Goal: Information Seeking & Learning: Understand process/instructions

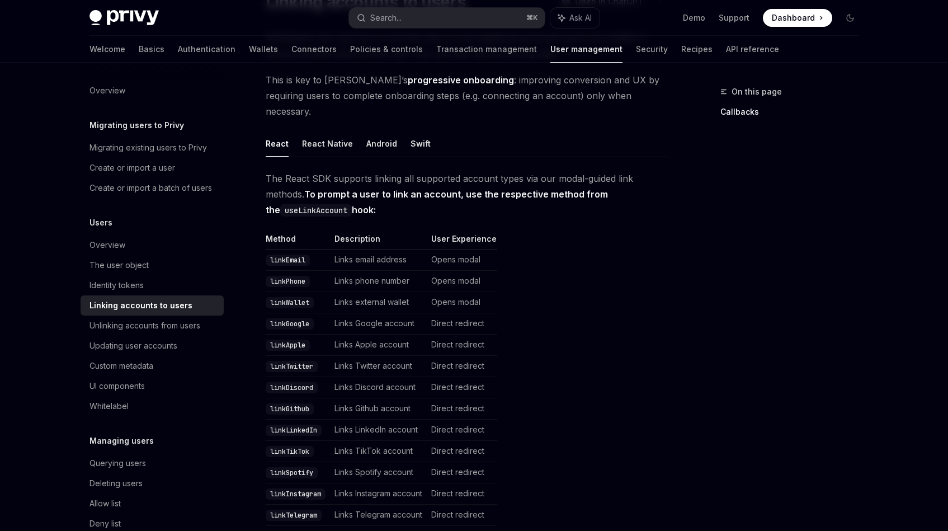
scroll to position [195, 0]
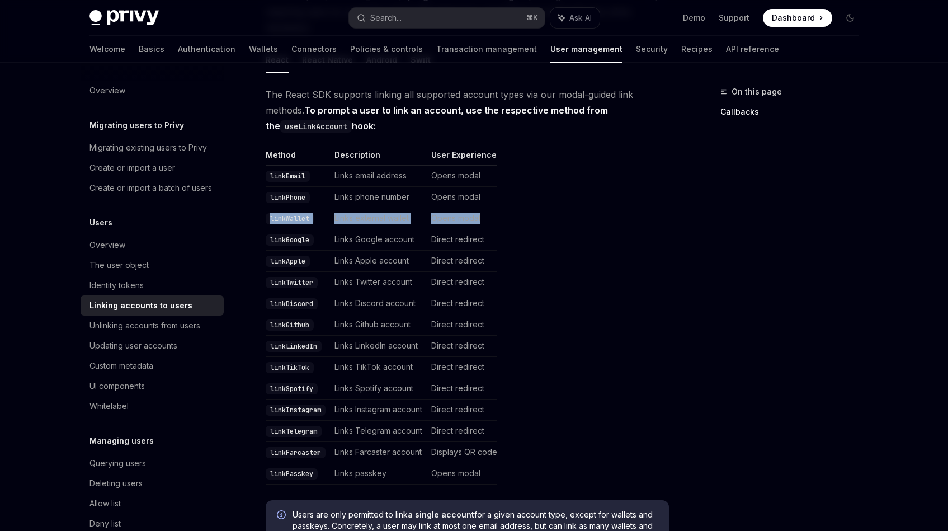
drag, startPoint x: 272, startPoint y: 203, endPoint x: 501, endPoint y: 203, distance: 229.4
click at [501, 203] on table "Method Description User Experience linkEmail Links email address Opens modal li…" at bounding box center [467, 316] width 403 height 335
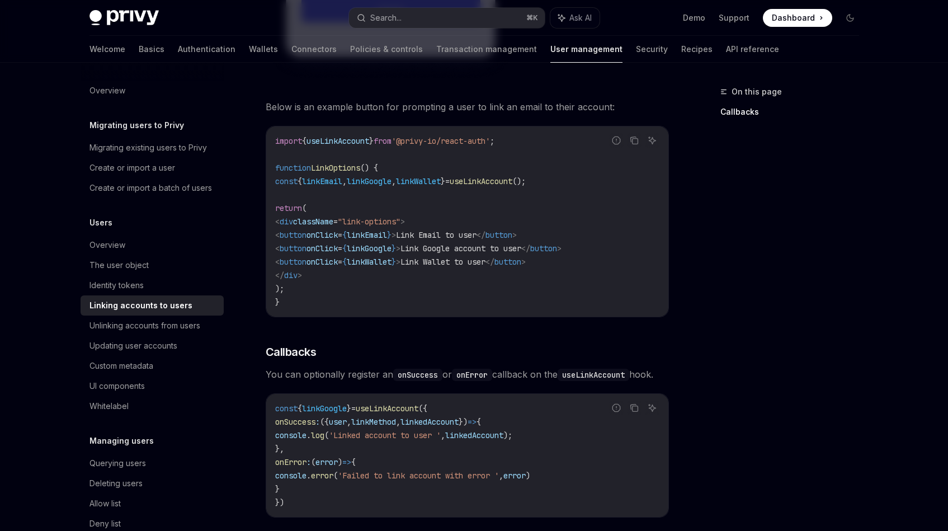
scroll to position [1183, 0]
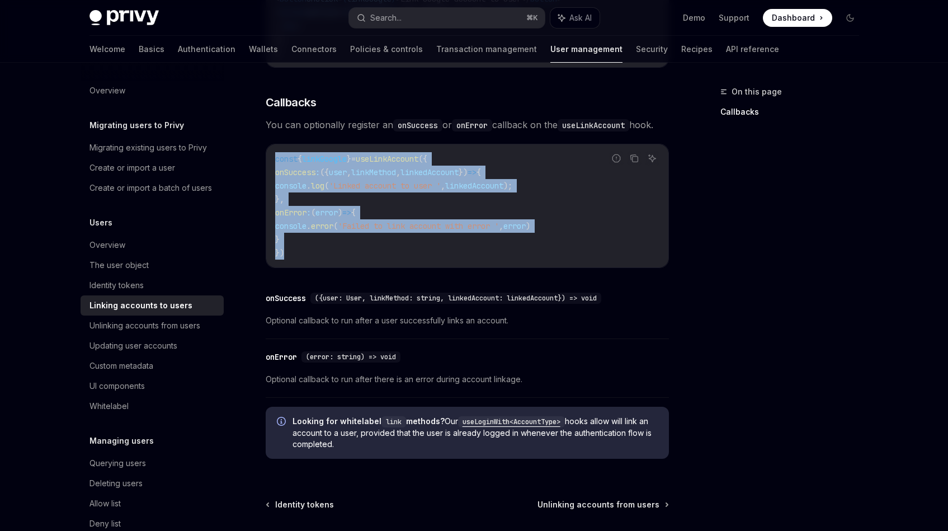
drag, startPoint x: 275, startPoint y: 152, endPoint x: 383, endPoint y: 250, distance: 145.7
click at [383, 250] on code "const { linkGoogle } = useLinkAccount ({ onSuccess : ({ user , linkMethod , lin…" at bounding box center [467, 205] width 384 height 107
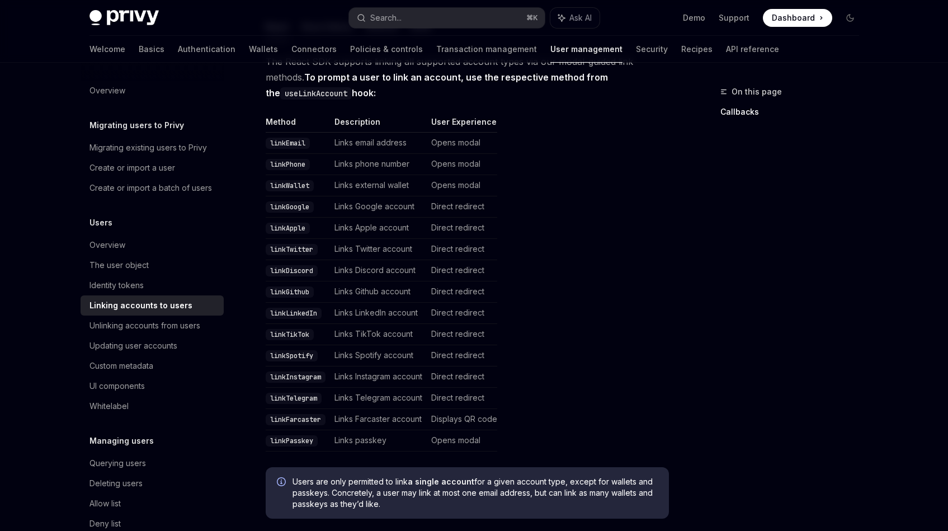
scroll to position [206, 0]
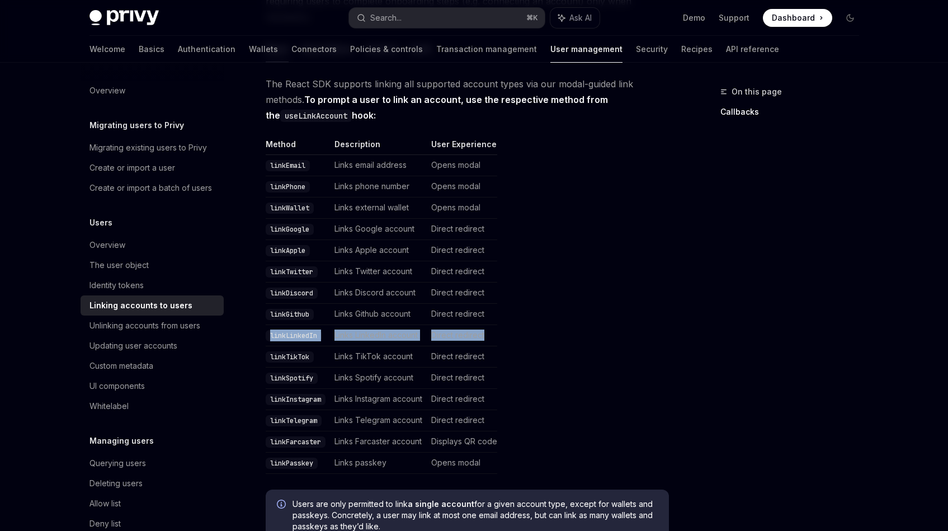
drag, startPoint x: 265, startPoint y: 318, endPoint x: 520, endPoint y: 326, distance: 255.2
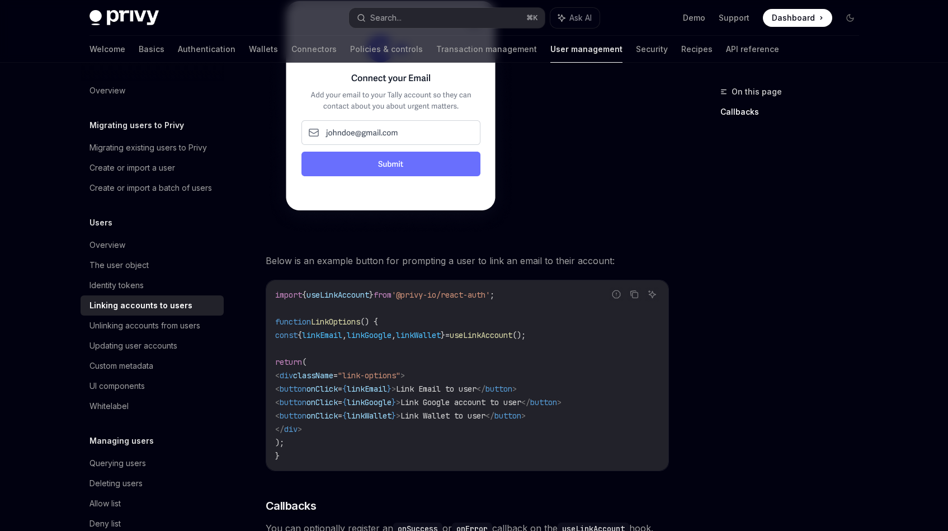
scroll to position [792, 0]
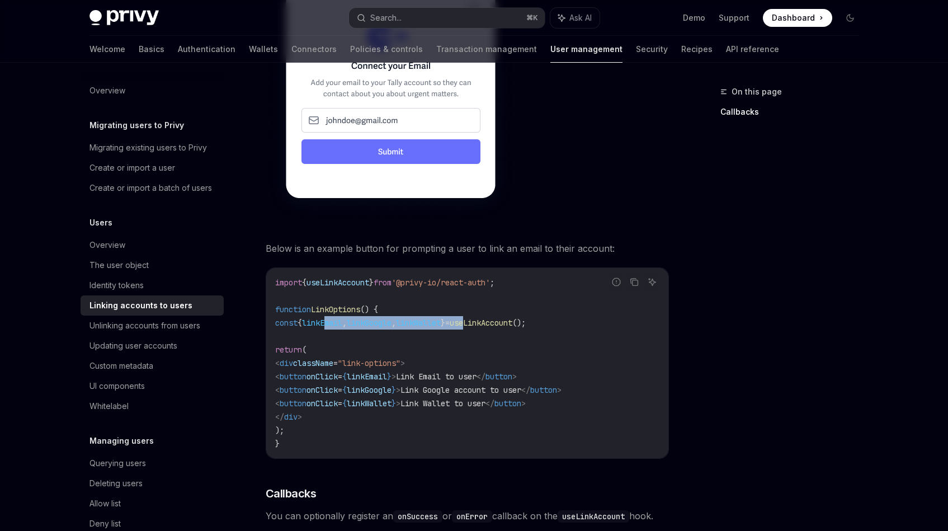
drag, startPoint x: 354, startPoint y: 309, endPoint x: 509, endPoint y: 313, distance: 155.0
click at [509, 313] on code "import { useLinkAccount } from '@privy-io/react-auth' ; function LinkOptions ()…" at bounding box center [467, 363] width 384 height 175
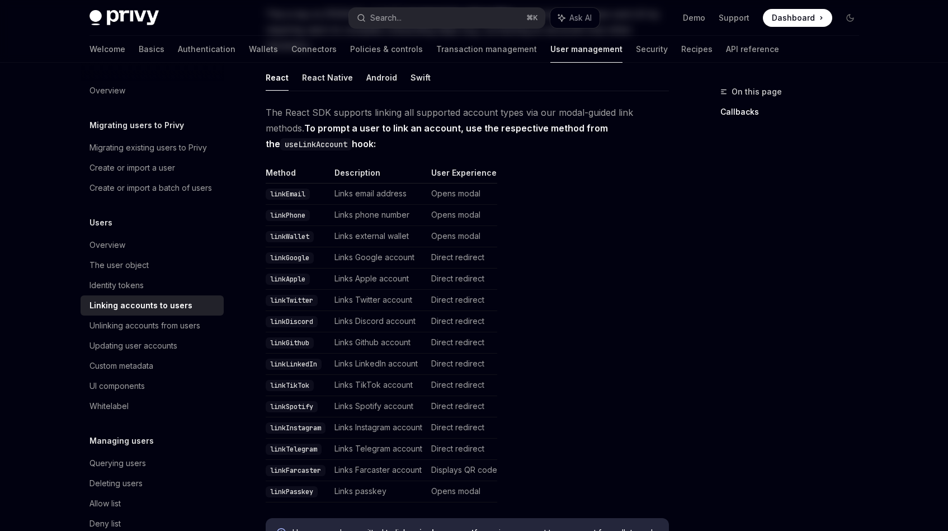
scroll to position [239, 0]
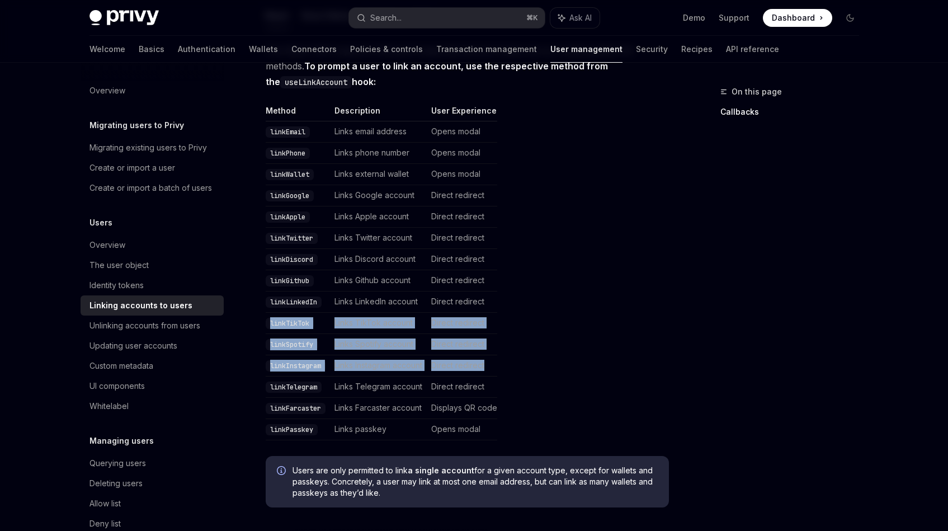
drag, startPoint x: 267, startPoint y: 300, endPoint x: 512, endPoint y: 357, distance: 251.6
click at [512, 357] on table "Method Description User Experience linkEmail Links email address Opens modal li…" at bounding box center [467, 272] width 403 height 335
drag, startPoint x: 467, startPoint y: 351, endPoint x: 277, endPoint y: 302, distance: 195.9
click at [277, 302] on table "Method Description User Experience linkEmail Links email address Opens modal li…" at bounding box center [467, 272] width 403 height 335
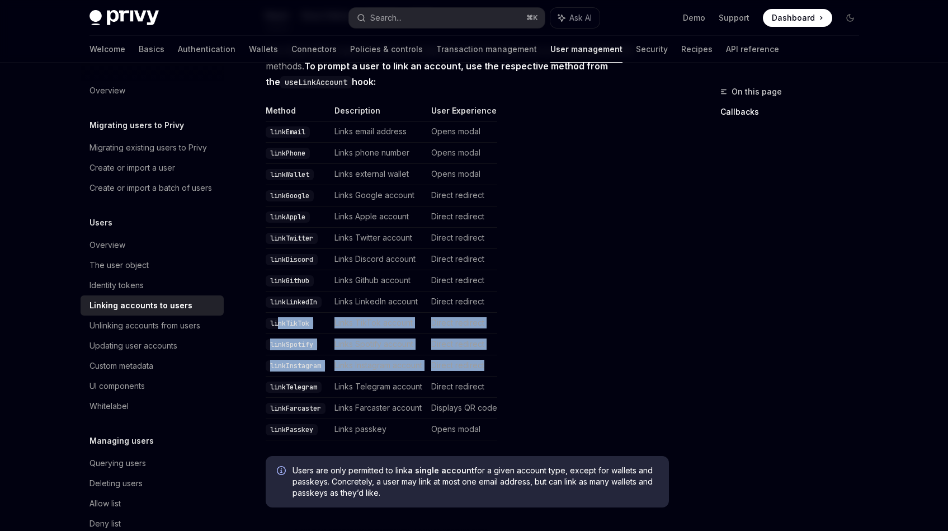
click at [277, 318] on code "linkTikTok" at bounding box center [290, 323] width 48 height 11
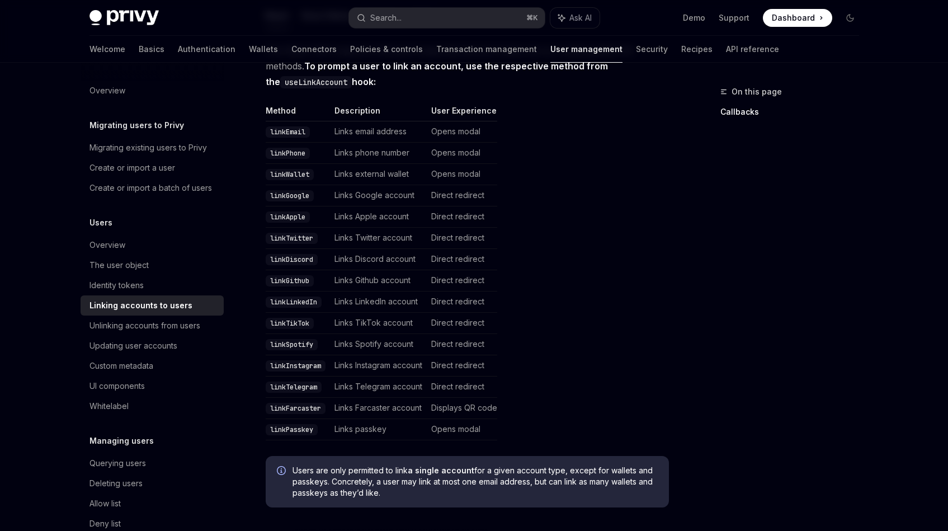
click at [797, 15] on span "Dashboard" at bounding box center [793, 17] width 43 height 11
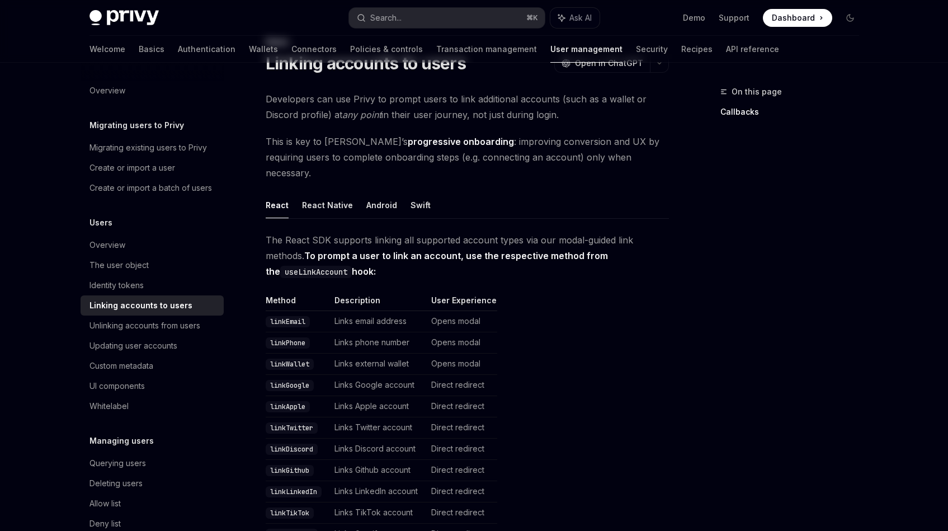
scroll to position [0, 0]
